Goal: Task Accomplishment & Management: Use online tool/utility

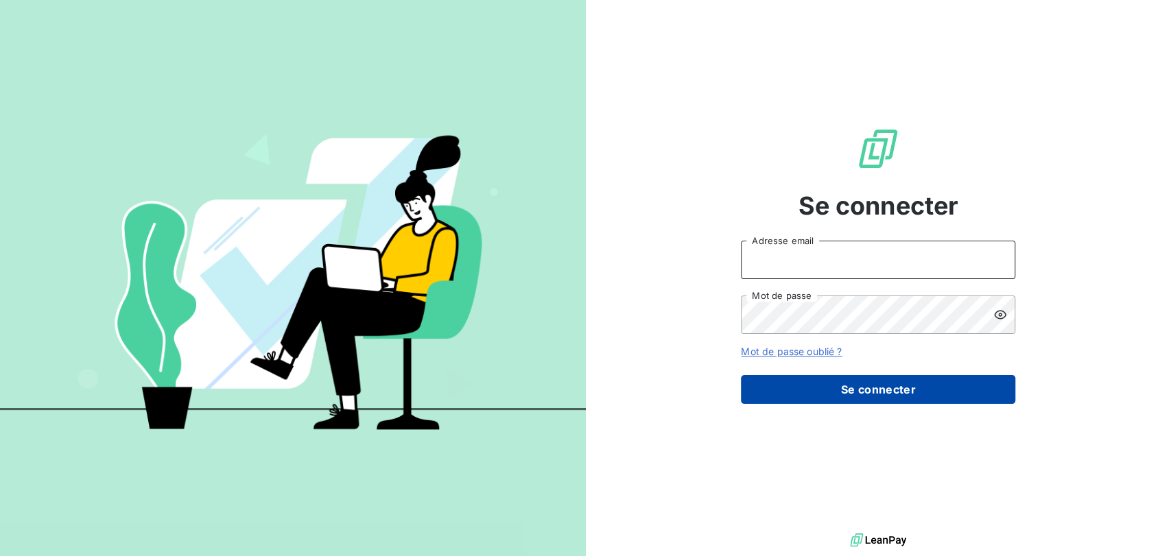
type input "[PERSON_NAME][EMAIL_ADDRESS][PERSON_NAME][DOMAIN_NAME]"
click at [920, 384] on button "Se connecter" at bounding box center [878, 389] width 274 height 29
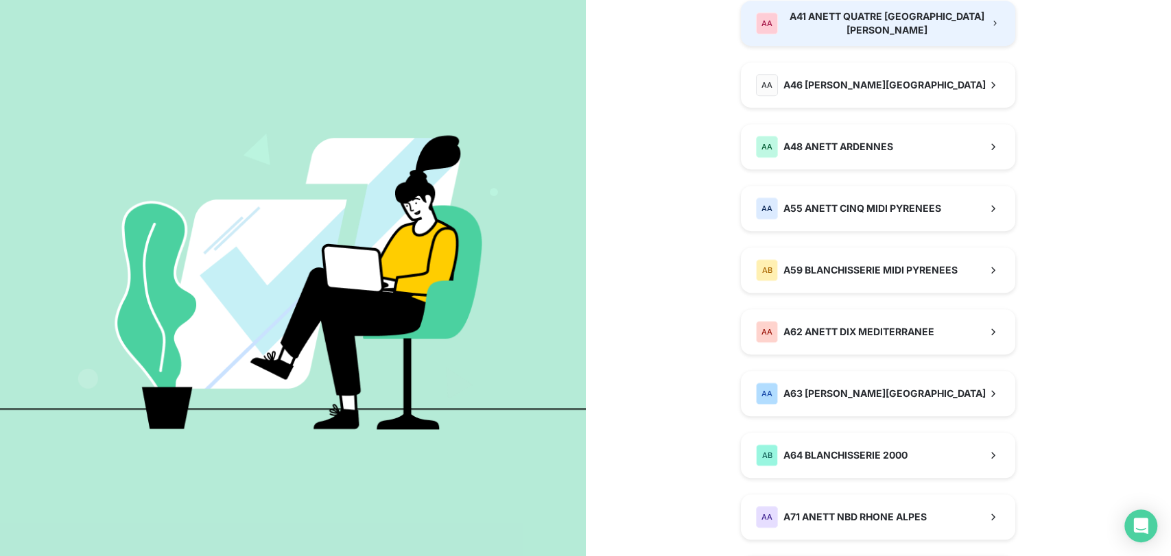
scroll to position [762, 0]
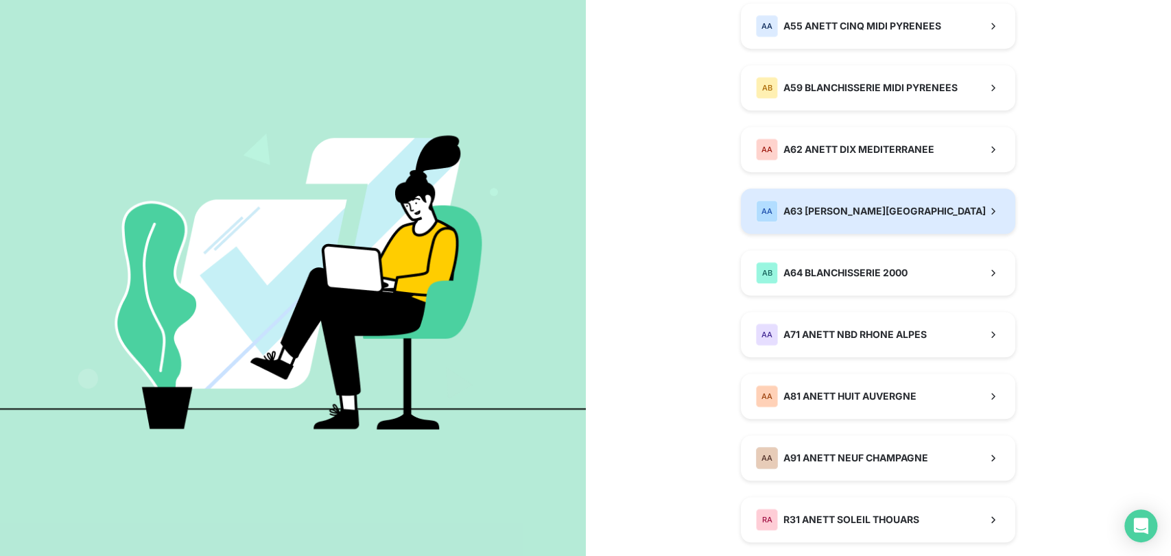
click at [911, 224] on button "AA A63 [PERSON_NAME][GEOGRAPHIC_DATA]" at bounding box center [878, 211] width 274 height 45
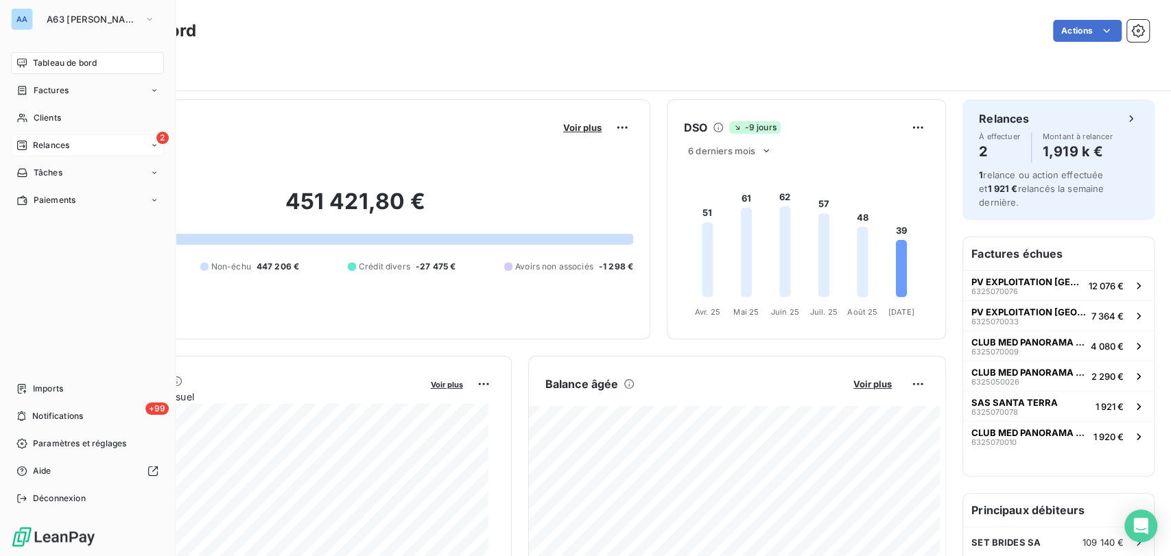
click at [58, 146] on span "Relances" at bounding box center [51, 145] width 36 height 12
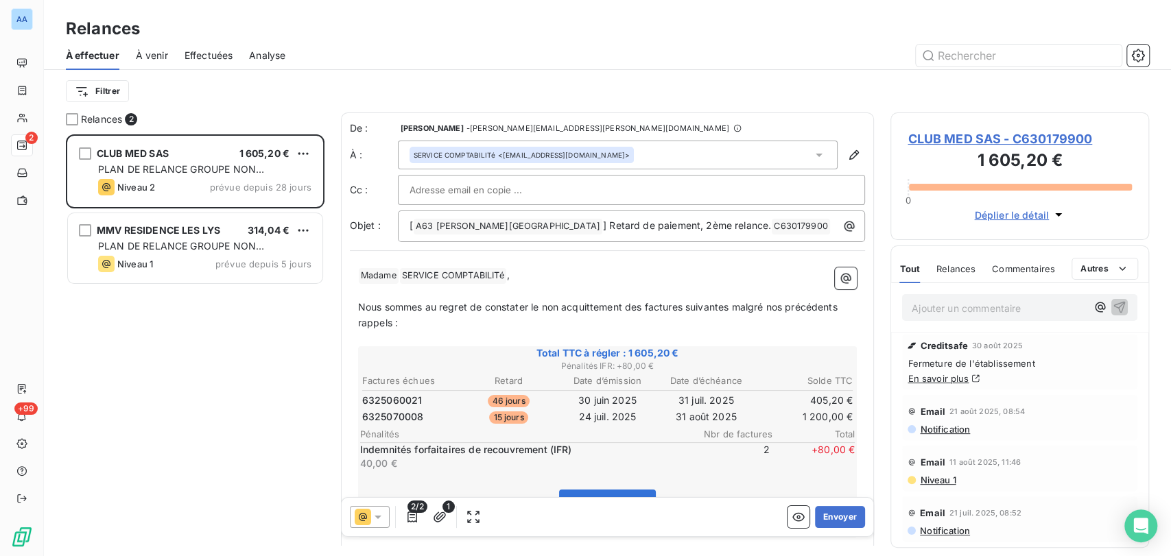
scroll to position [409, 247]
click at [211, 54] on span "Effectuées" at bounding box center [208, 56] width 49 height 14
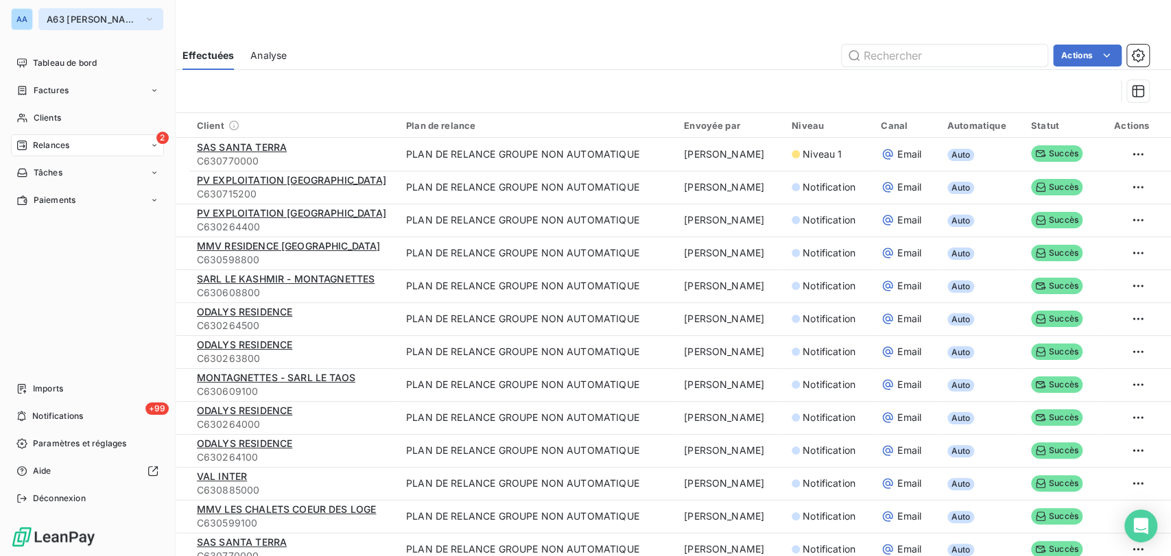
click at [66, 21] on span "A63 [PERSON_NAME][GEOGRAPHIC_DATA]" at bounding box center [93, 19] width 92 height 11
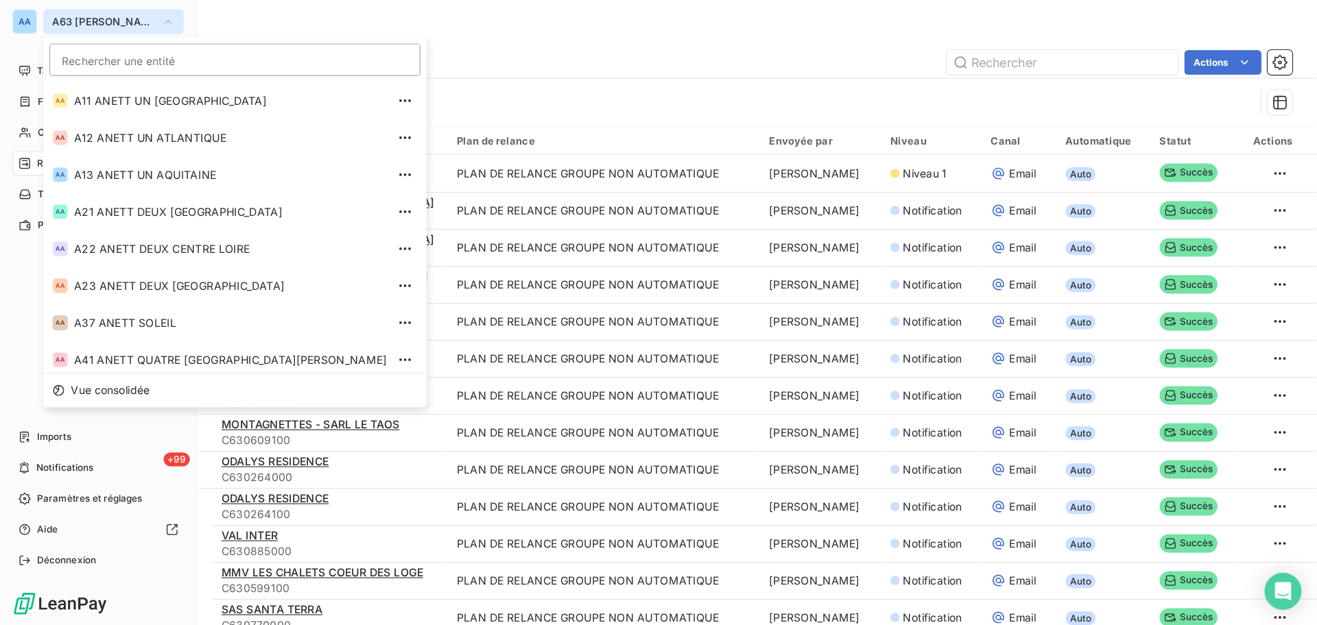
scroll to position [202, 0]
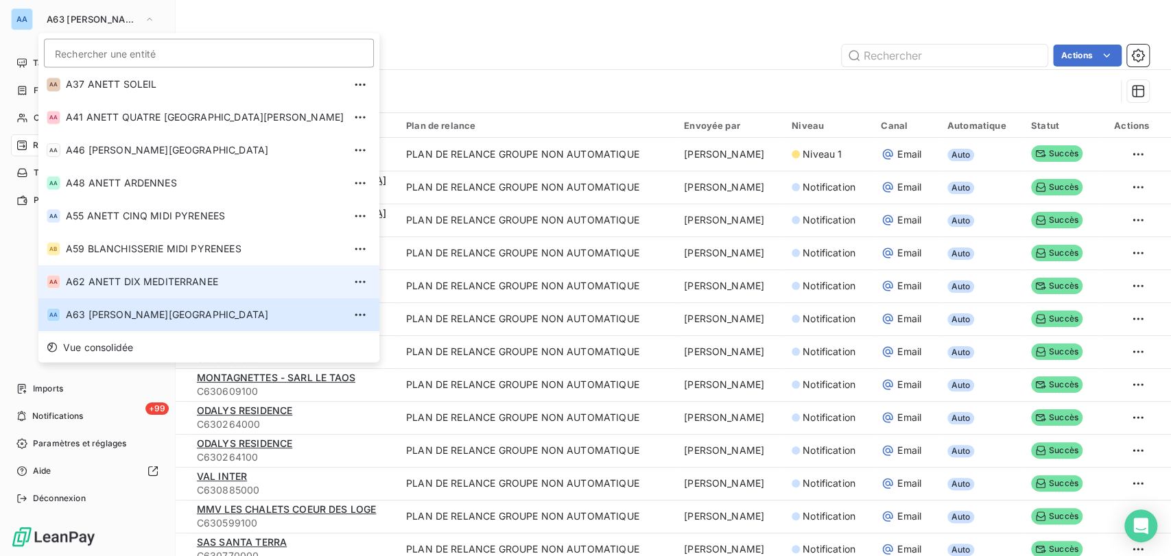
click at [130, 281] on span "A62 ANETT DIX MEDITERRANEE" at bounding box center [205, 282] width 278 height 14
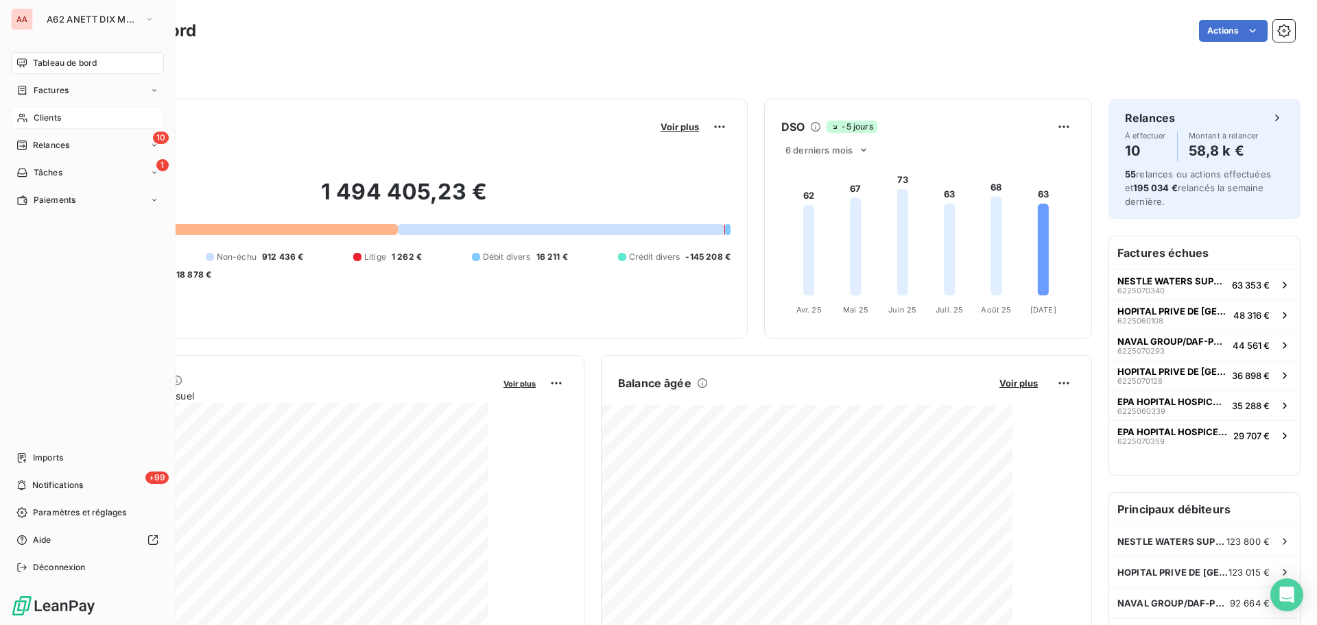
click at [56, 121] on span "Clients" at bounding box center [47, 118] width 27 height 12
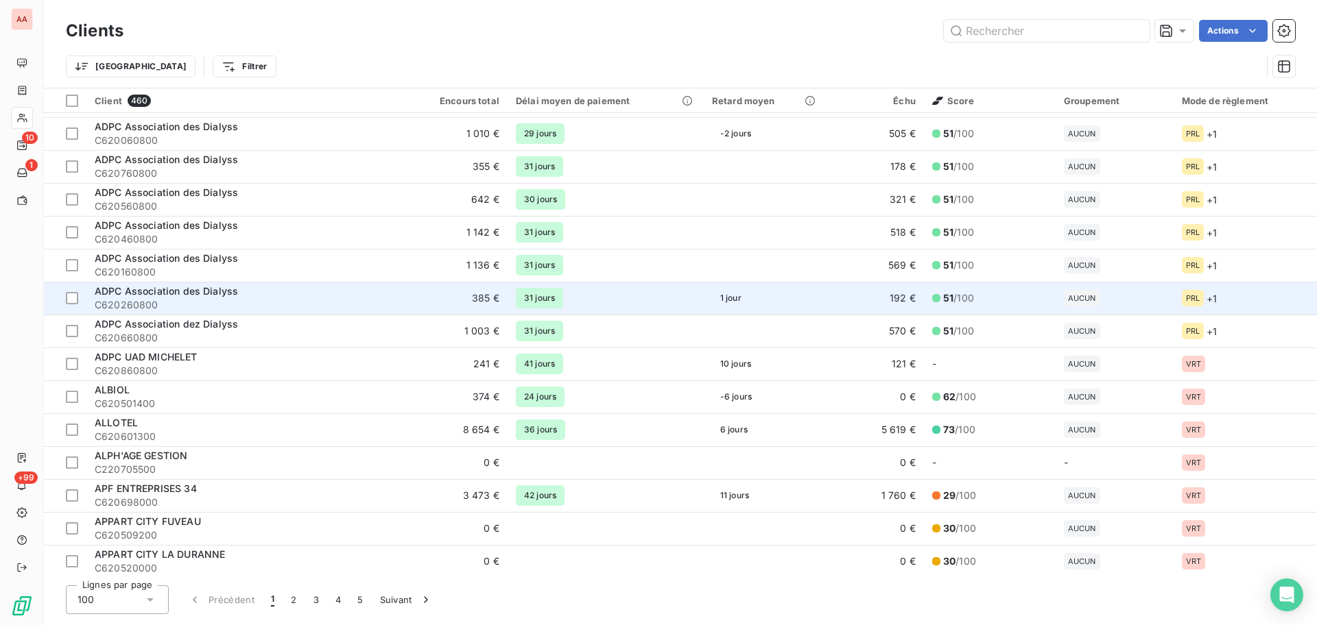
scroll to position [171, 0]
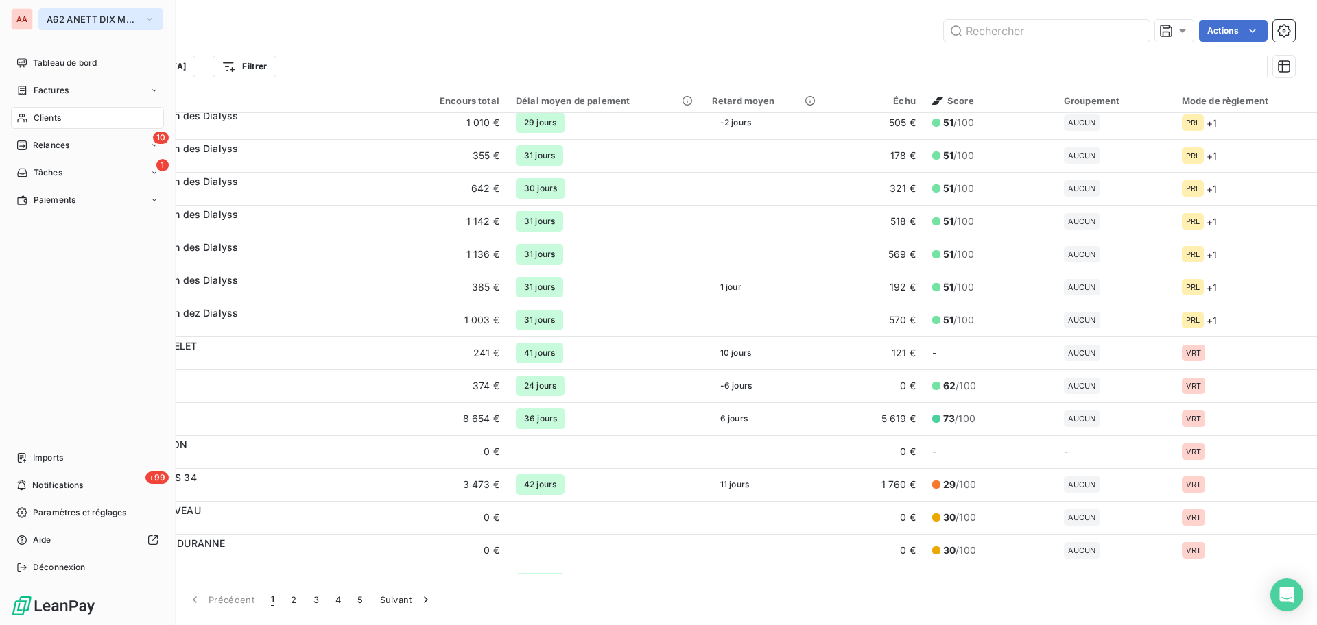
click at [84, 19] on span "A62 ANETT DIX MEDITERRANEE" at bounding box center [93, 19] width 92 height 11
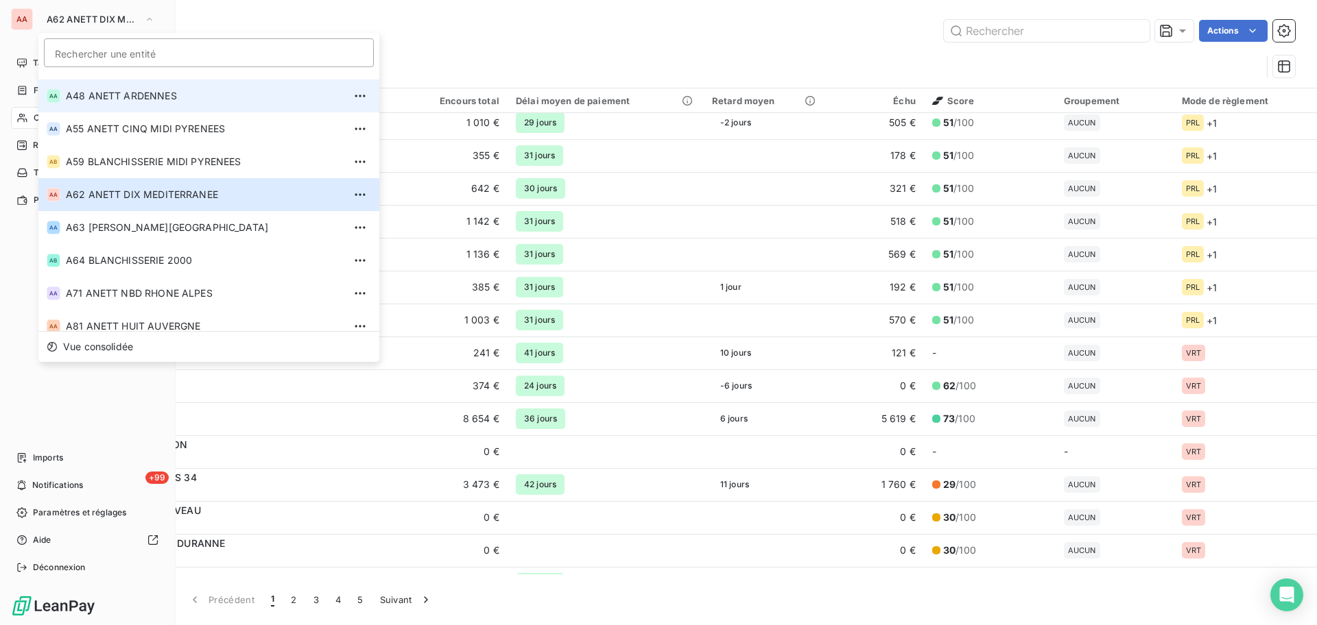
scroll to position [341, 0]
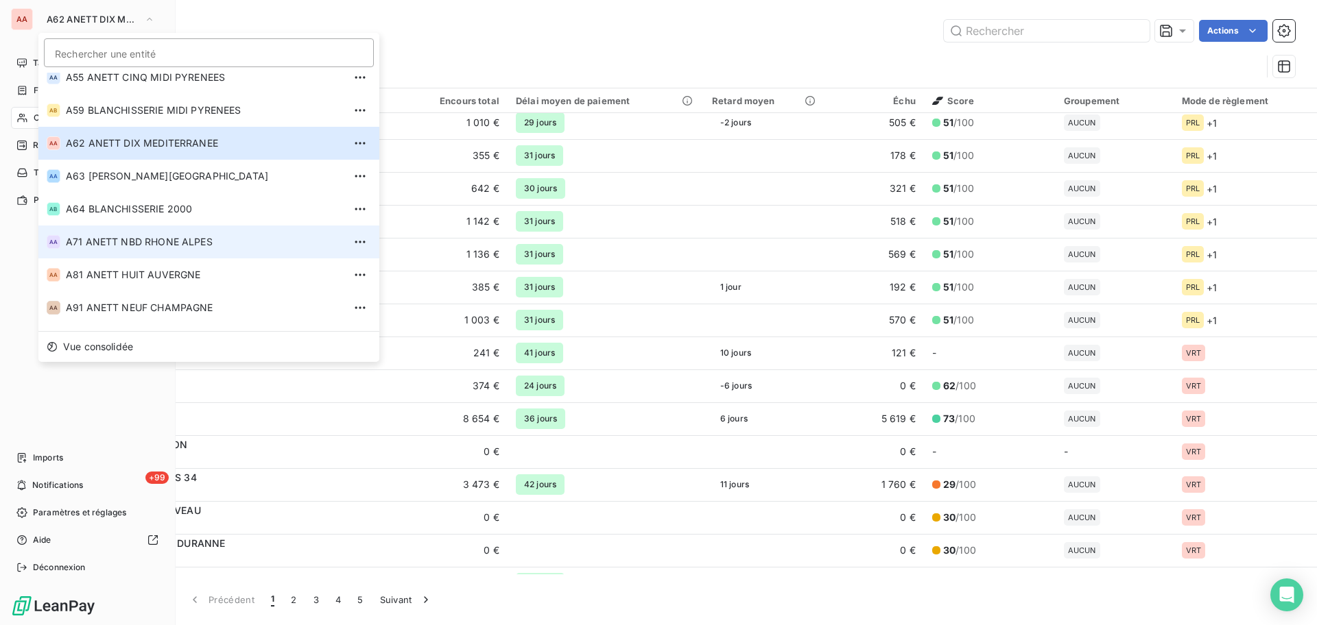
click at [115, 235] on span "A71 ANETT NBD RHONE ALPES" at bounding box center [205, 242] width 278 height 14
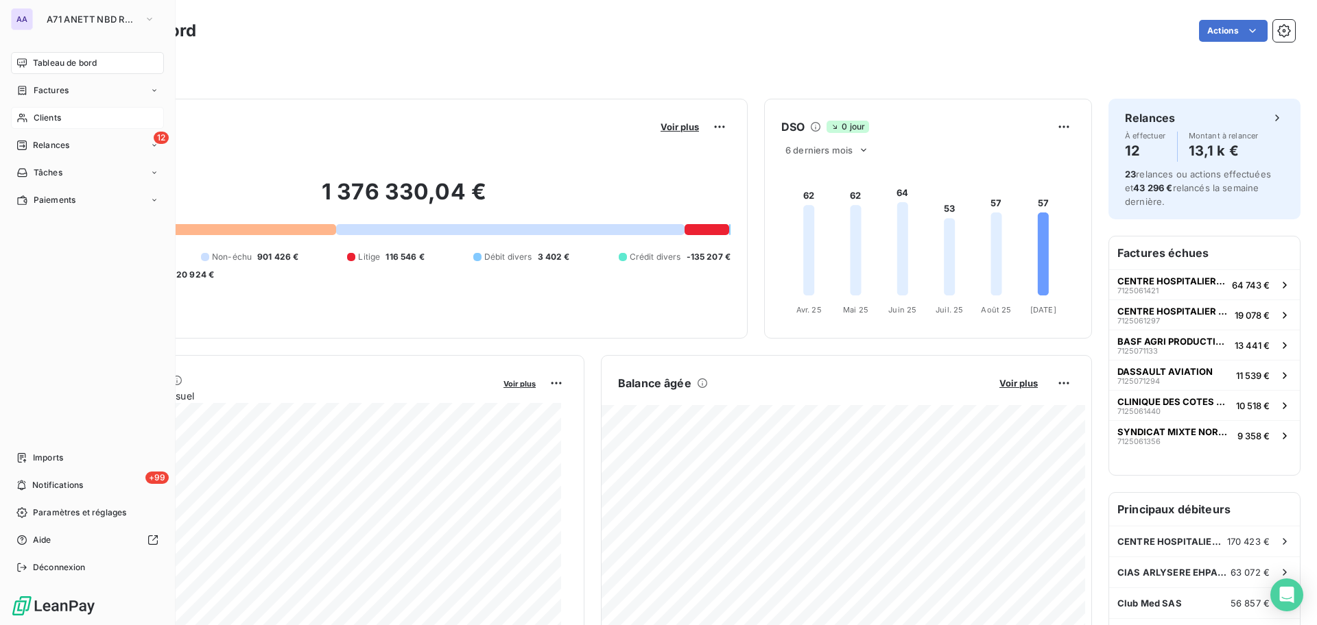
click at [85, 116] on div "Clients" at bounding box center [87, 118] width 153 height 22
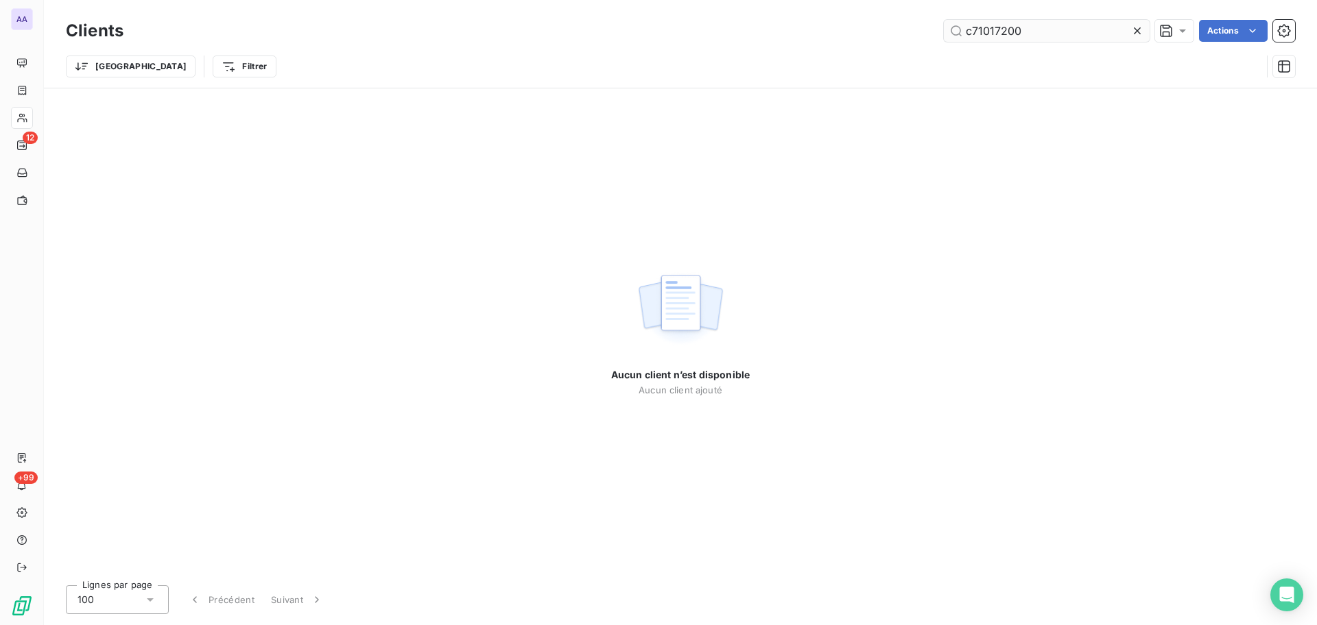
click at [984, 23] on input "c71017200" at bounding box center [1047, 31] width 206 height 22
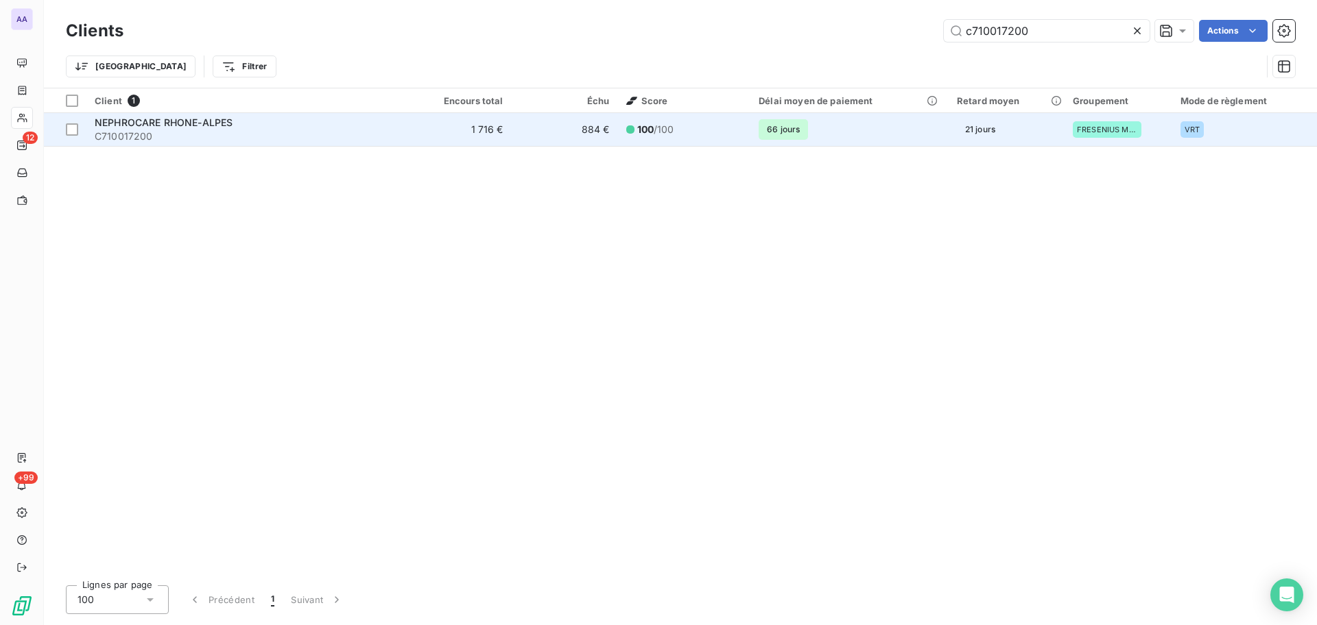
type input "c710017200"
click at [439, 126] on td "1 716 €" at bounding box center [458, 129] width 106 height 33
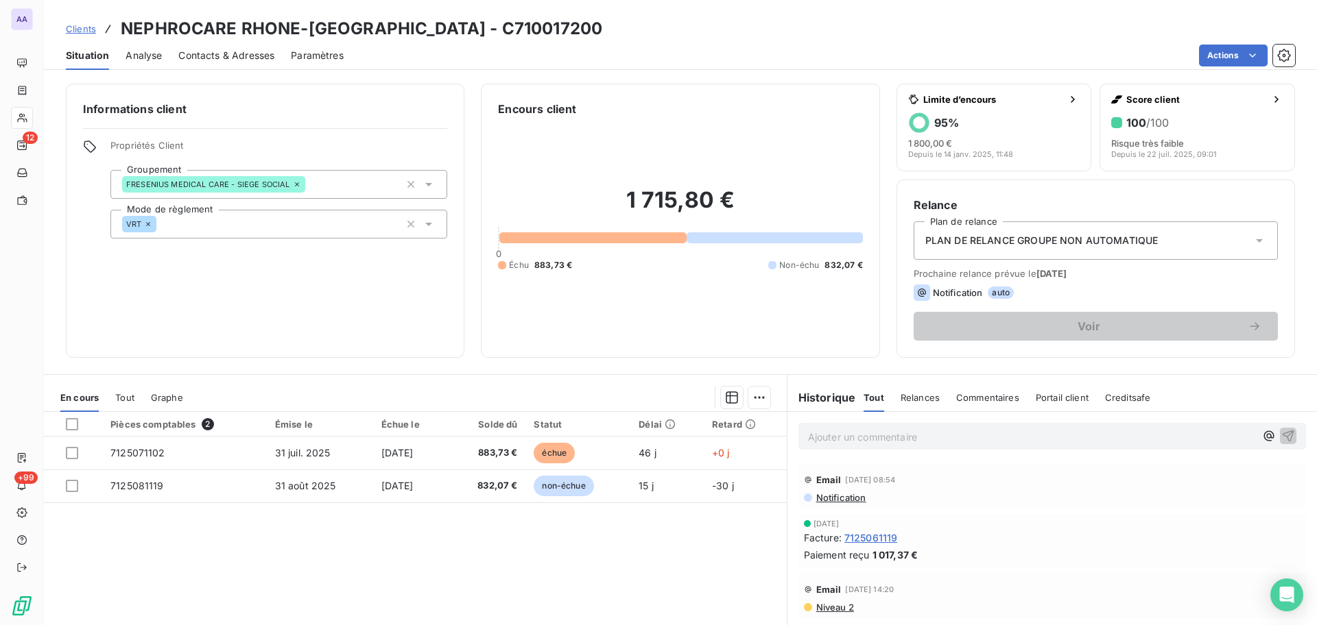
click at [144, 63] on div "Analyse" at bounding box center [144, 55] width 36 height 29
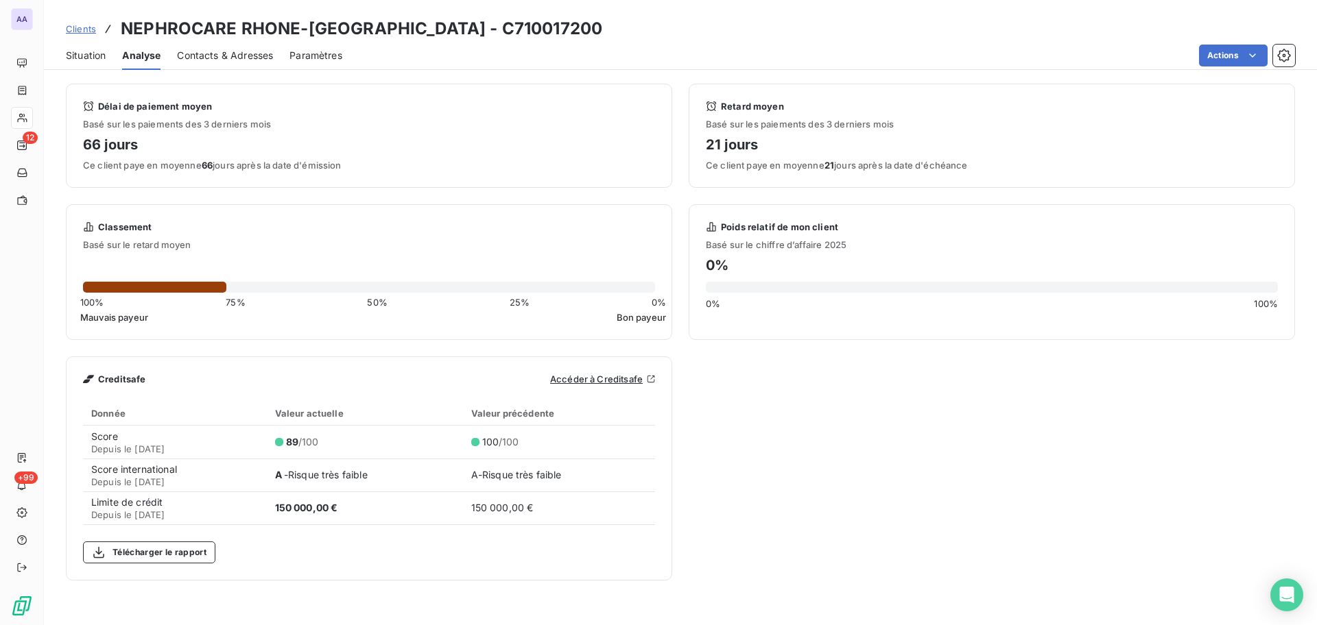
click at [88, 62] on span "Situation" at bounding box center [86, 56] width 40 height 14
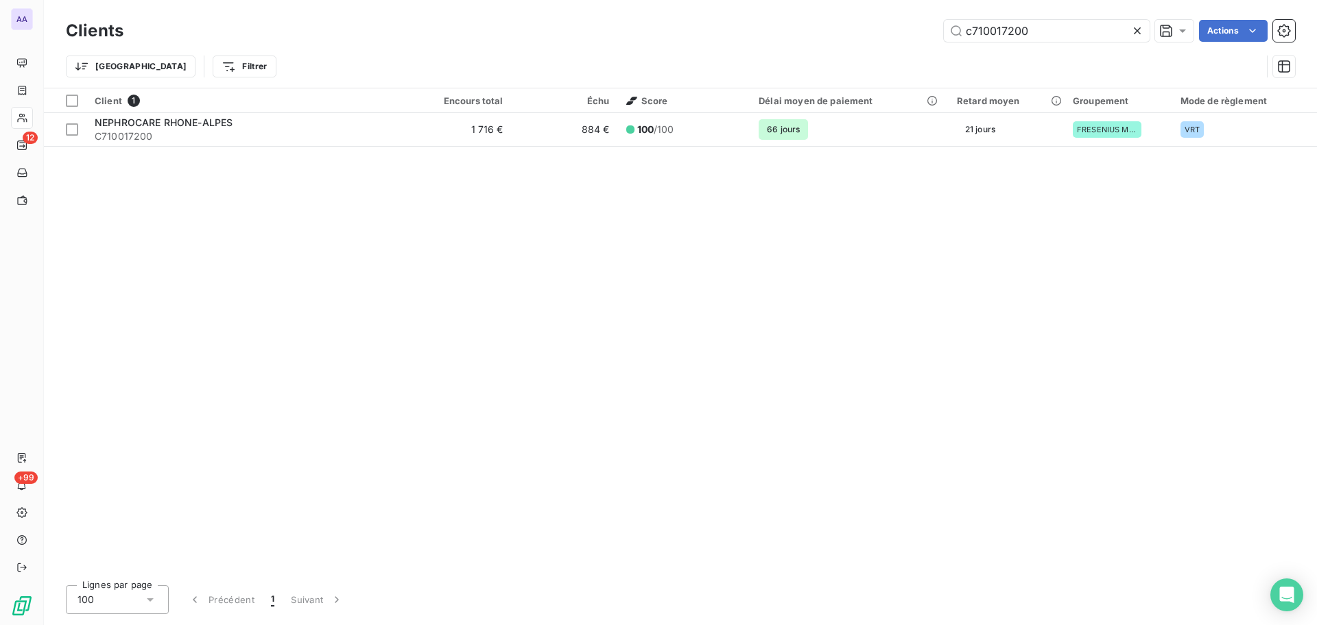
click at [1135, 29] on icon at bounding box center [1137, 30] width 7 height 7
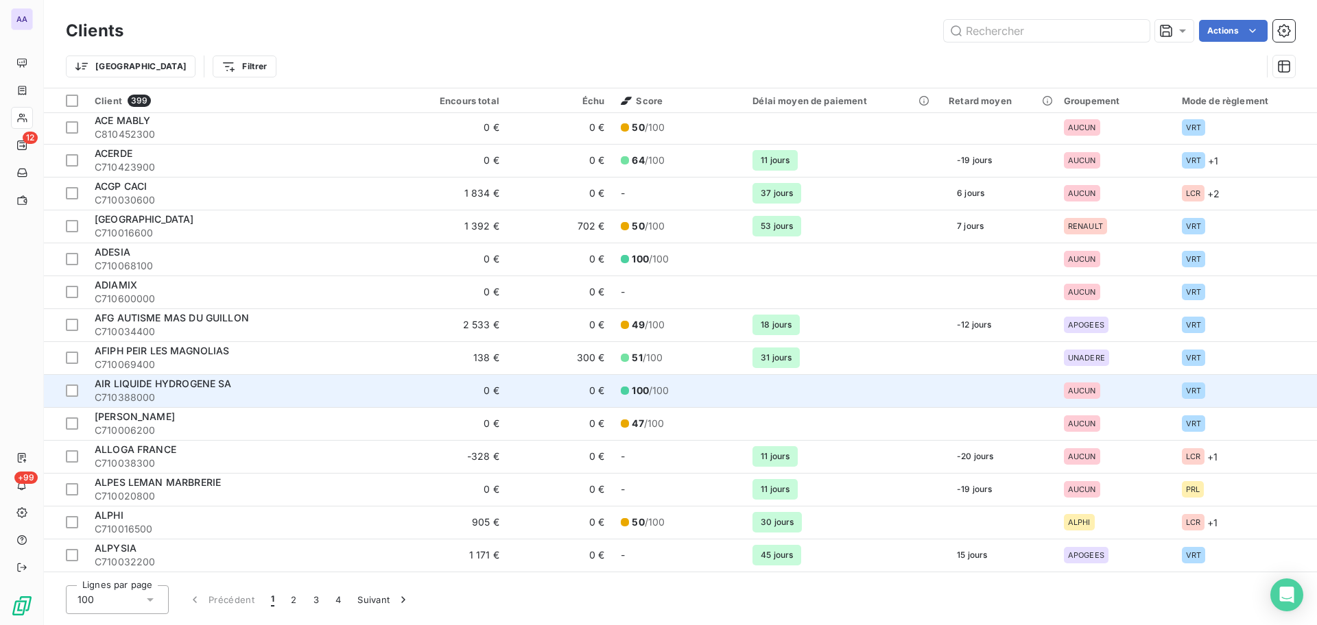
scroll to position [171, 0]
